Goal: Transaction & Acquisition: Purchase product/service

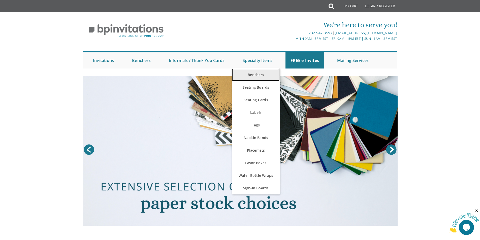
click at [270, 78] on link "Benchers" at bounding box center [256, 75] width 48 height 13
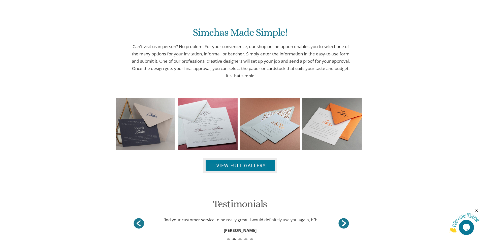
scroll to position [479, 0]
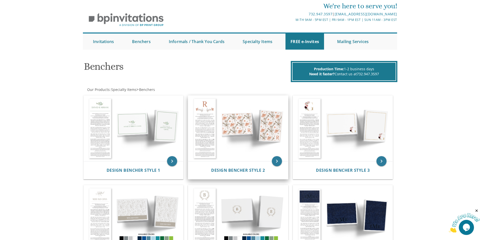
scroll to position [17, 0]
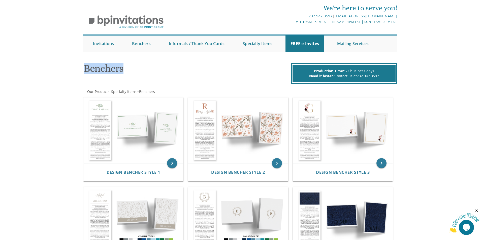
drag, startPoint x: 84, startPoint y: 69, endPoint x: 126, endPoint y: 73, distance: 41.8
click at [126, 73] on h1 "Benchers" at bounding box center [187, 70] width 206 height 15
drag, startPoint x: 125, startPoint y: 72, endPoint x: 84, endPoint y: 73, distance: 40.6
click at [84, 73] on h1 "Benchers" at bounding box center [187, 70] width 206 height 15
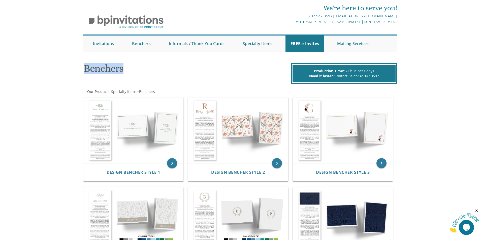
click at [84, 73] on h1 "Benchers" at bounding box center [187, 70] width 206 height 15
drag, startPoint x: 84, startPoint y: 73, endPoint x: 117, endPoint y: 76, distance: 32.7
click at [117, 76] on h1 "Benchers" at bounding box center [187, 70] width 206 height 15
drag, startPoint x: 86, startPoint y: 68, endPoint x: 127, endPoint y: 69, distance: 40.9
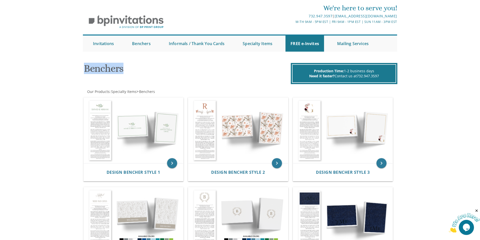
click at [127, 69] on h1 "Benchers" at bounding box center [187, 70] width 206 height 15
click at [126, 69] on h1 "Benchers" at bounding box center [187, 70] width 206 height 15
drag, startPoint x: 126, startPoint y: 69, endPoint x: 85, endPoint y: 67, distance: 40.9
click at [85, 67] on h1 "Benchers" at bounding box center [187, 70] width 206 height 15
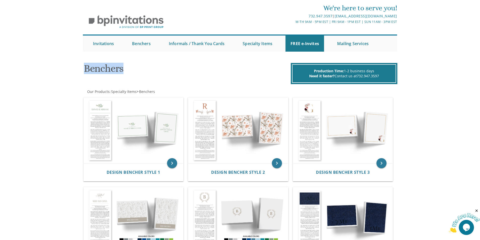
drag, startPoint x: 85, startPoint y: 67, endPoint x: 129, endPoint y: 73, distance: 44.2
click at [129, 72] on h1 "Benchers" at bounding box center [187, 70] width 206 height 15
click at [129, 73] on h1 "Benchers" at bounding box center [187, 70] width 206 height 15
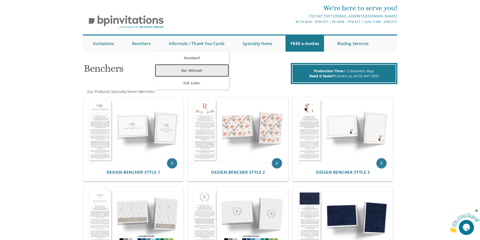
click at [195, 69] on link "Bar Mitzvah" at bounding box center [192, 70] width 74 height 13
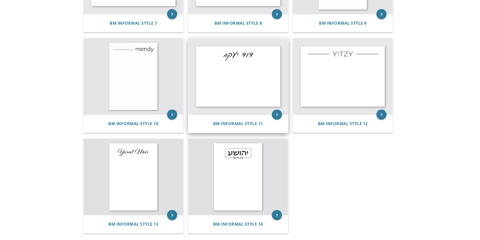
scroll to position [378, 0]
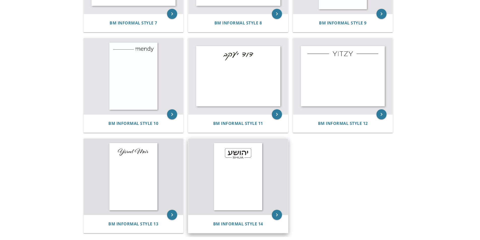
click at [244, 168] on img at bounding box center [238, 177] width 100 height 76
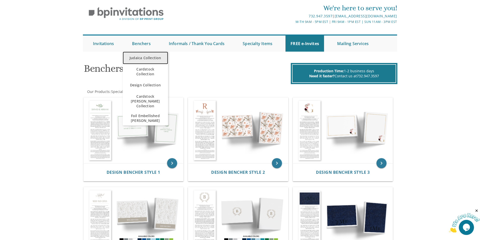
click at [152, 62] on link "Judaica Collection" at bounding box center [145, 58] width 45 height 13
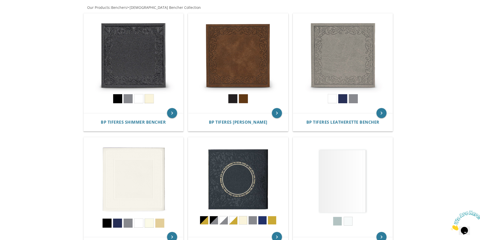
scroll to position [101, 0]
click at [150, 179] on img at bounding box center [134, 188] width 100 height 100
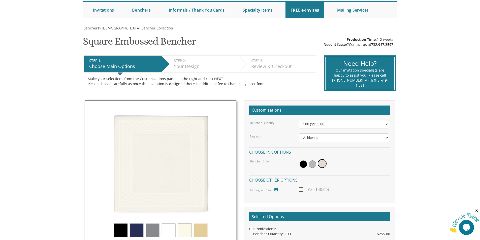
scroll to position [76, 0]
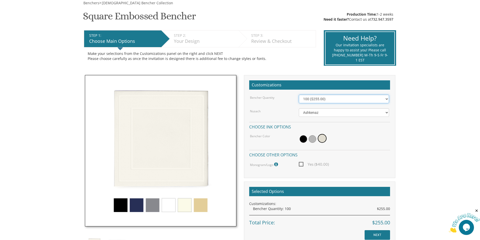
click at [344, 98] on select "100 ($255.00) 200 ($510.00) 300 ($765.00) 400 ($1,020.00) 500 ($1,275.00)" at bounding box center [344, 99] width 90 height 9
click at [299, 95] on select "100 ($255.00) 200 ($510.00) 300 ($765.00) 400 ($1,020.00) 500 ($1,275.00)" at bounding box center [344, 99] width 90 height 9
click at [408, 125] on body "My Cart {{shoppingcart.totalQuantityDisplay}} Total: {{shoppingcart.subtotal}} …" at bounding box center [240, 178] width 480 height 508
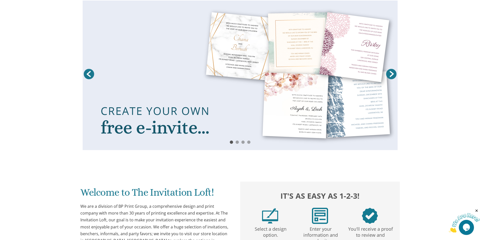
click at [390, 75] on link "Next" at bounding box center [391, 74] width 13 height 13
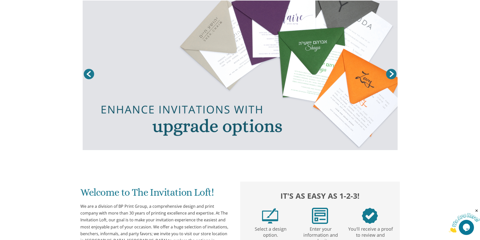
click at [392, 74] on link "Next" at bounding box center [391, 74] width 13 height 13
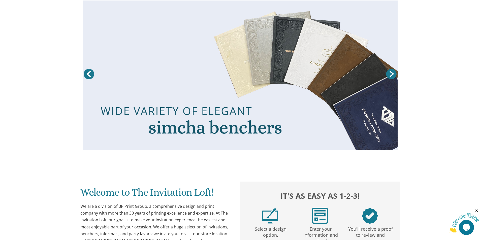
click at [390, 77] on link "Next" at bounding box center [391, 74] width 13 height 13
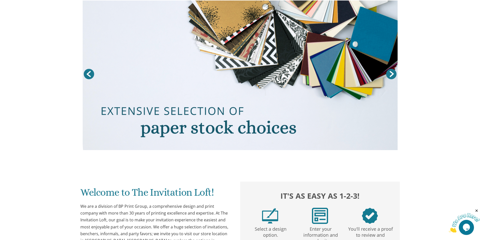
click at [390, 77] on link "Next" at bounding box center [391, 74] width 13 height 13
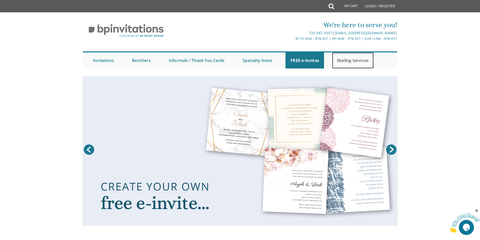
click at [366, 59] on link "Mailing Services" at bounding box center [353, 60] width 42 height 16
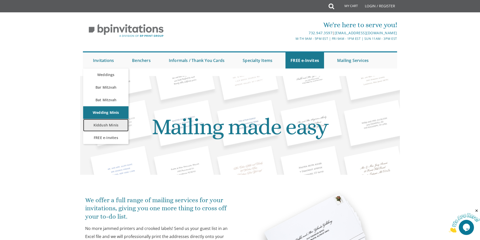
click at [110, 127] on link "Kiddush Minis" at bounding box center [105, 125] width 45 height 13
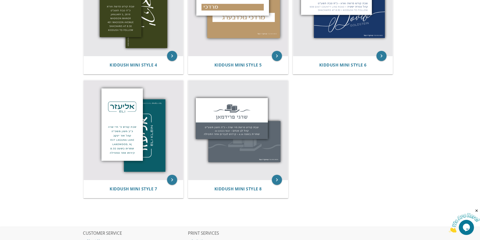
scroll to position [252, 0]
